Goal: Information Seeking & Learning: Check status

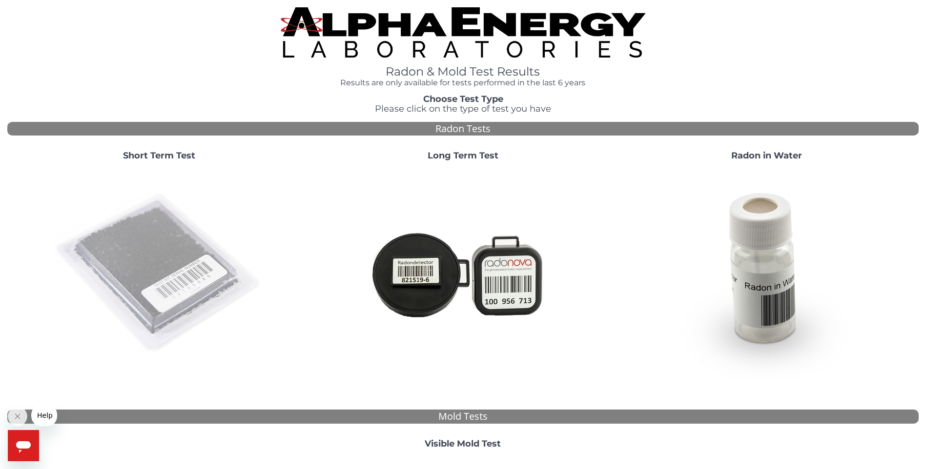
click at [148, 273] on img at bounding box center [159, 274] width 210 height 210
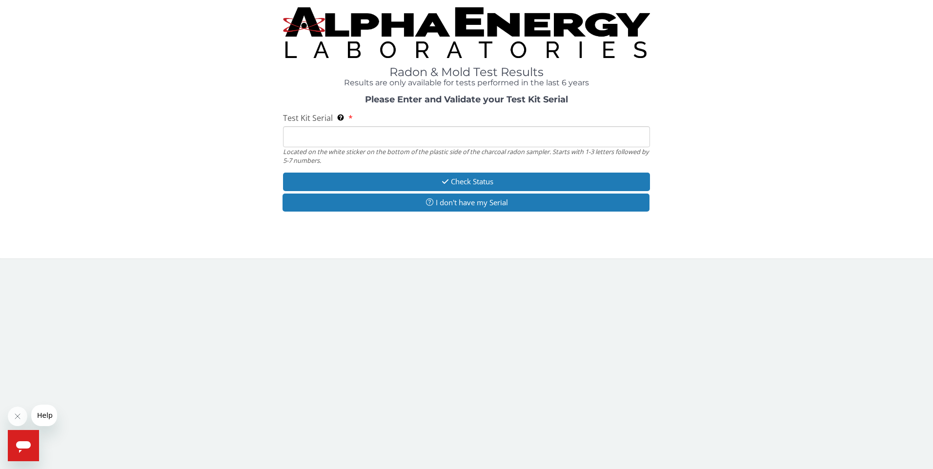
click at [400, 140] on input "Test Kit Serial Located on the white sticker on the bottom of the plastic side …" at bounding box center [466, 136] width 367 height 21
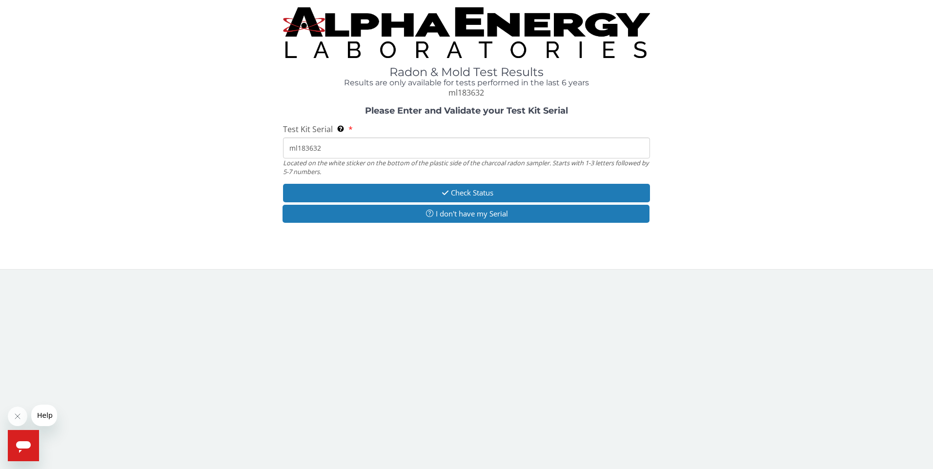
type input "ml183632"
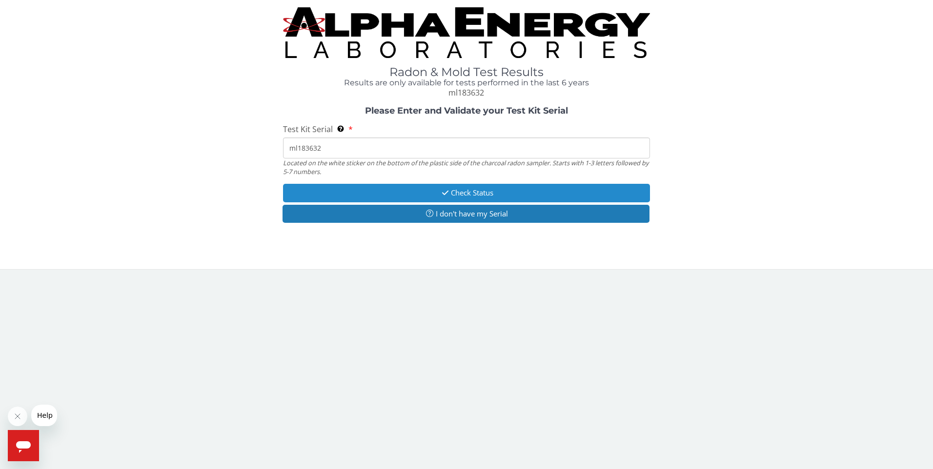
click at [535, 190] on button "Check Status" at bounding box center [466, 193] width 367 height 18
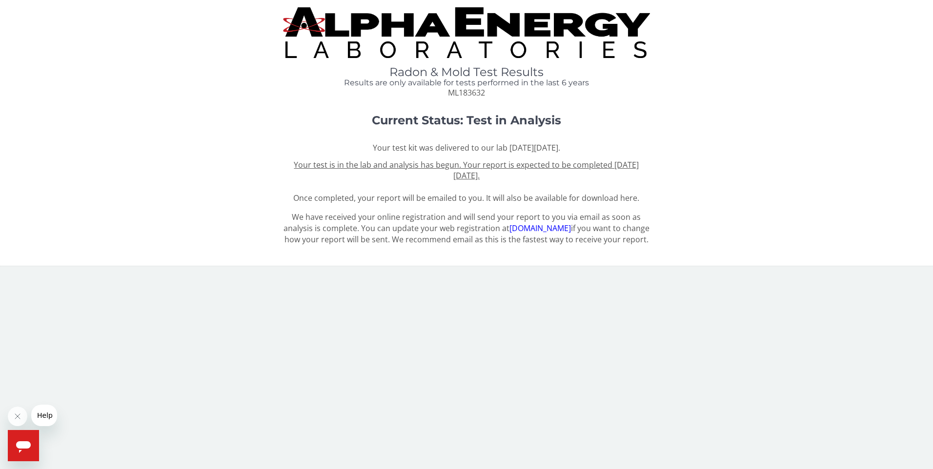
click at [480, 165] on u "Your test is in the lab and analysis has begun. Your report is expected to be c…" at bounding box center [466, 171] width 345 height 22
click at [538, 226] on link "[DOMAIN_NAME]" at bounding box center [539, 228] width 61 height 11
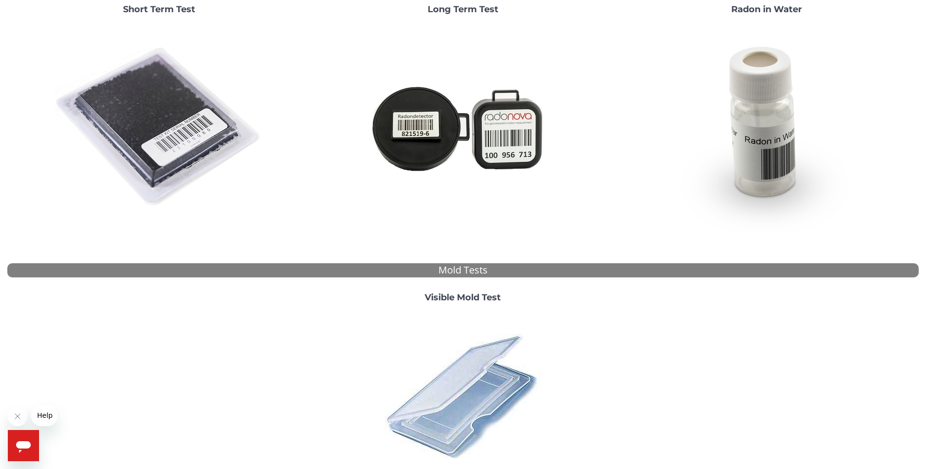
scroll to position [195, 0]
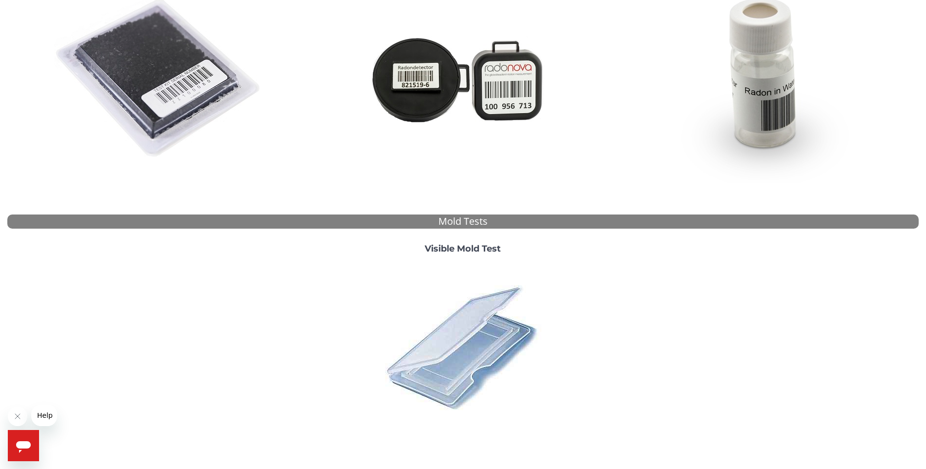
click at [495, 338] on img at bounding box center [462, 347] width 171 height 171
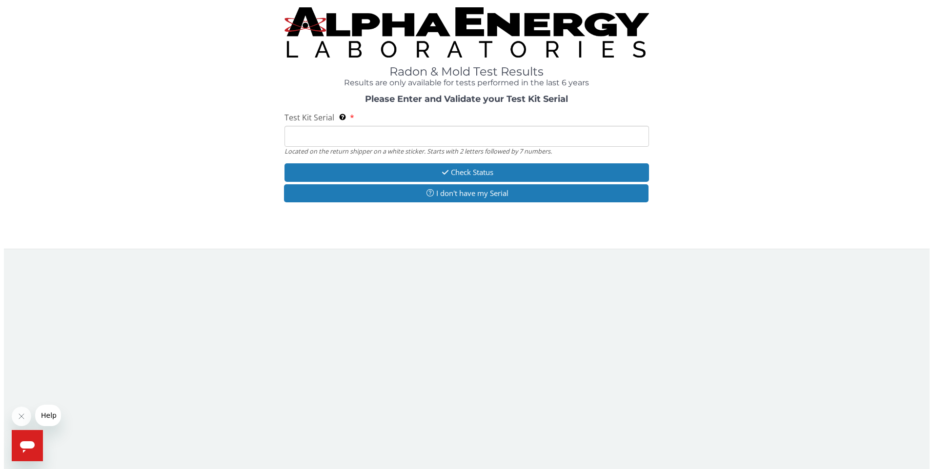
scroll to position [0, 0]
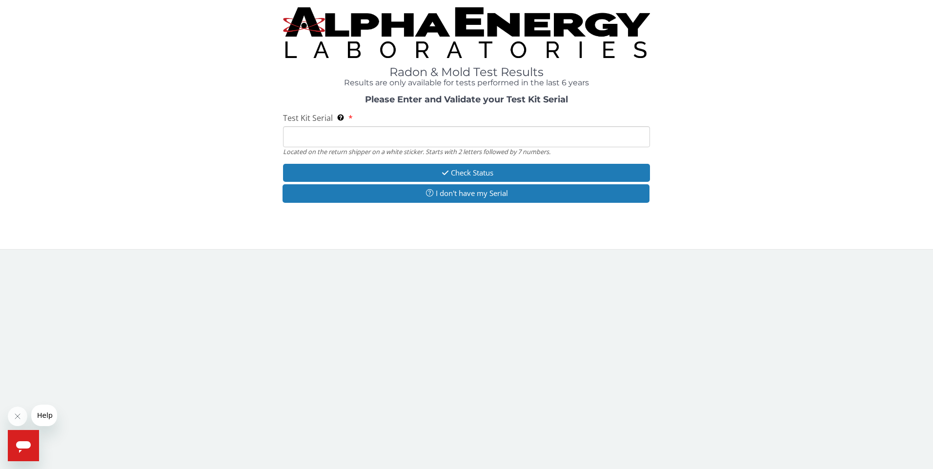
click at [458, 143] on input "Test Kit Serial Located on the return shipper on a white sticker. Starts with 2…" at bounding box center [466, 136] width 367 height 21
type input "ML183632"
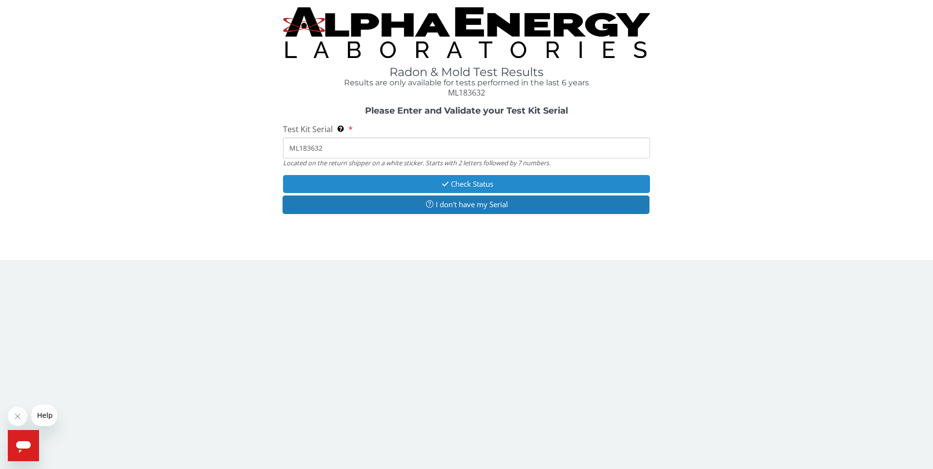
click at [422, 183] on button "Check Status" at bounding box center [466, 184] width 367 height 18
